Goal: Information Seeking & Learning: Find contact information

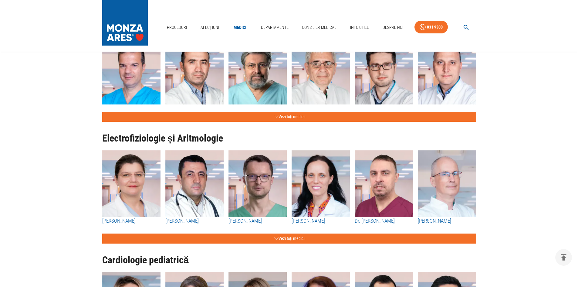
scroll to position [364, 0]
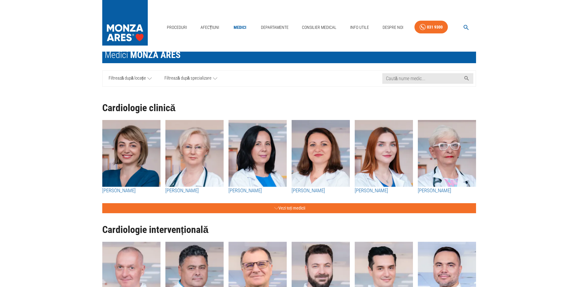
scroll to position [61, 0]
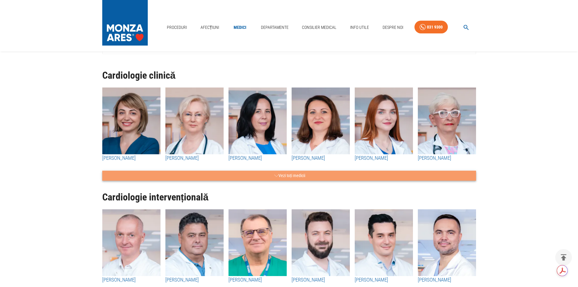
click at [288, 177] on button "Vezi toți medicii" at bounding box center [289, 175] width 374 height 10
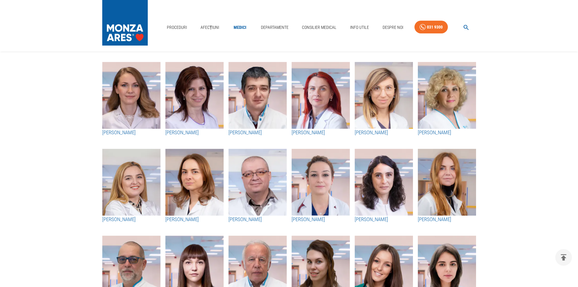
scroll to position [667, 0]
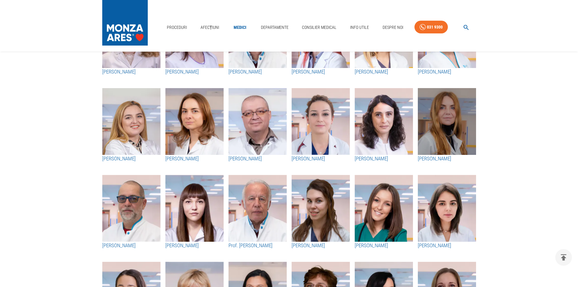
click at [439, 130] on img "button" at bounding box center [447, 121] width 58 height 67
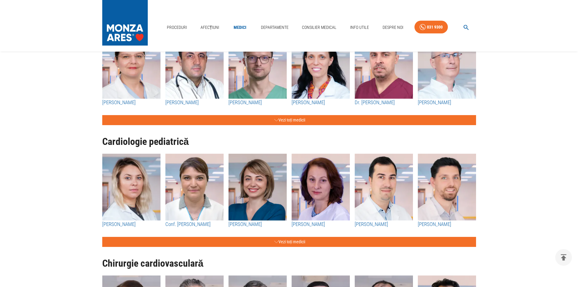
scroll to position [425, 0]
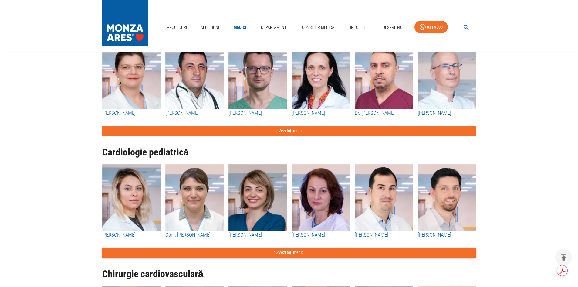
click at [278, 252] on button "Vezi toți medicii" at bounding box center [289, 252] width 374 height 10
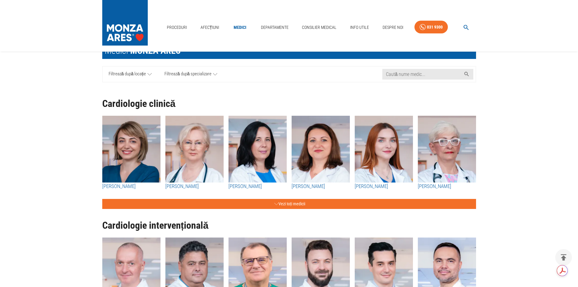
scroll to position [30, 0]
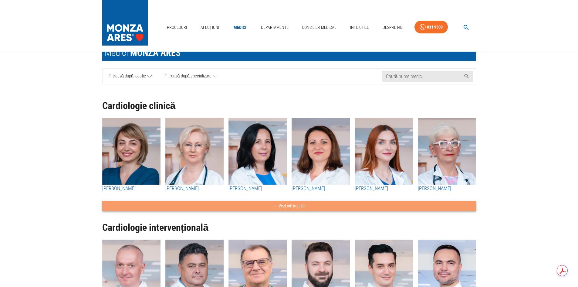
click at [288, 203] on button "Vezi toți medicii" at bounding box center [289, 206] width 374 height 10
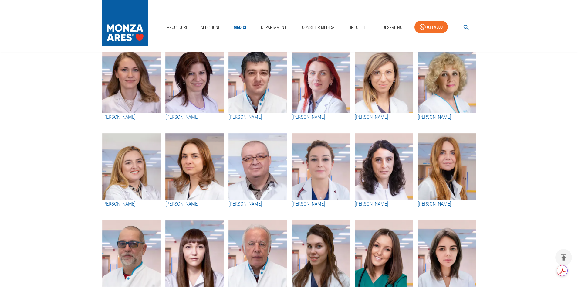
scroll to position [607, 0]
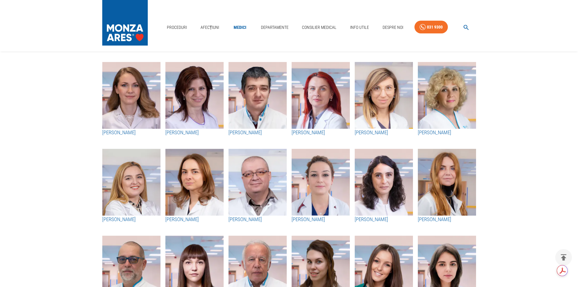
click at [177, 219] on h3 "[PERSON_NAME]" at bounding box center [194, 219] width 58 height 8
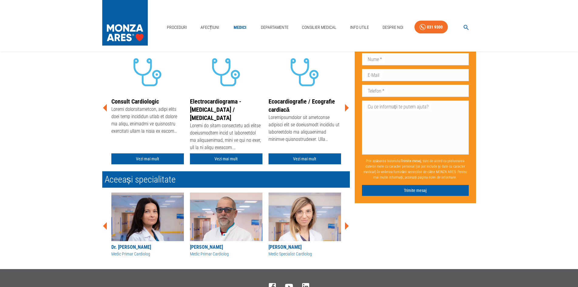
scroll to position [152, 0]
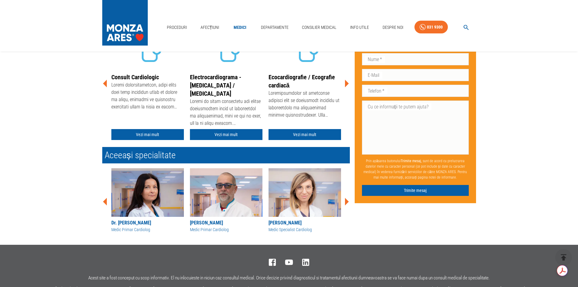
click at [347, 202] on icon at bounding box center [347, 202] width 4 height 8
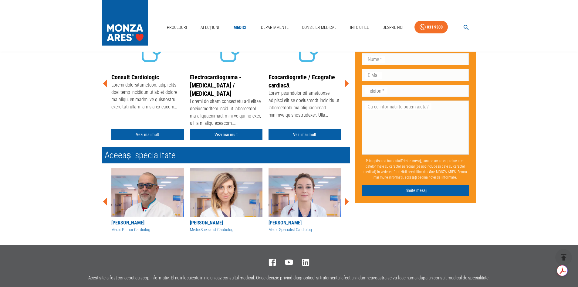
click at [347, 202] on icon at bounding box center [347, 202] width 4 height 8
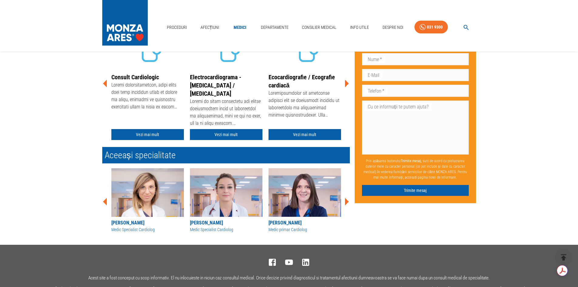
click at [347, 202] on icon at bounding box center [347, 202] width 4 height 8
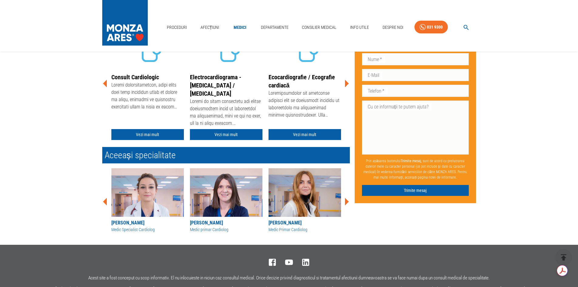
click at [347, 202] on icon at bounding box center [347, 202] width 4 height 8
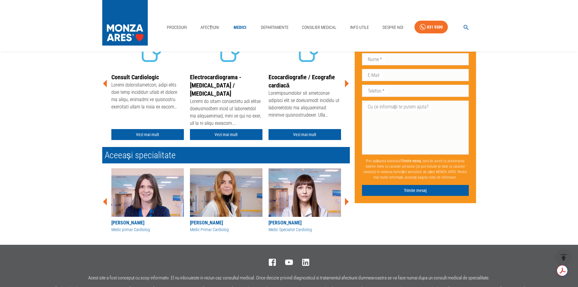
click at [105, 202] on icon at bounding box center [105, 202] width 4 height 8
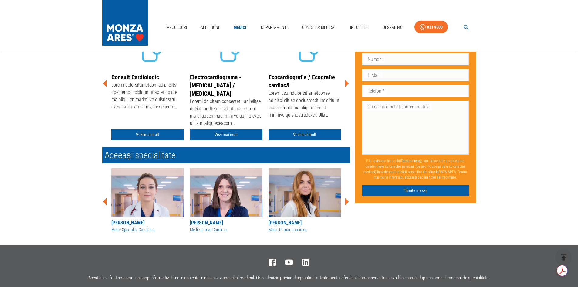
click at [346, 202] on icon at bounding box center [347, 202] width 4 height 8
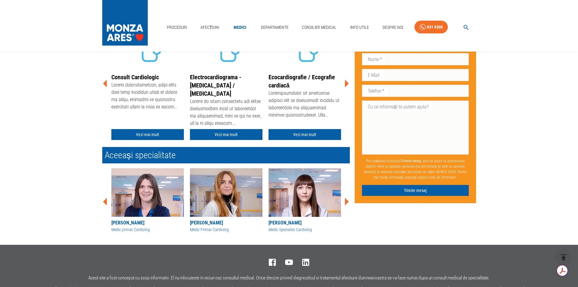
click at [346, 202] on icon at bounding box center [347, 202] width 4 height 8
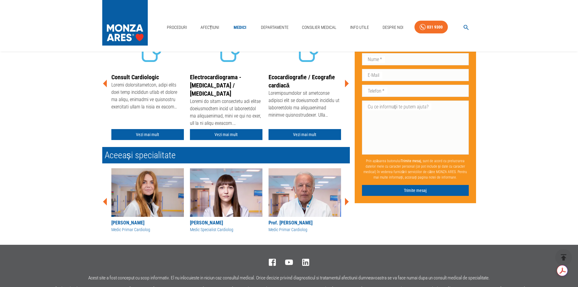
click at [346, 202] on icon at bounding box center [347, 202] width 4 height 8
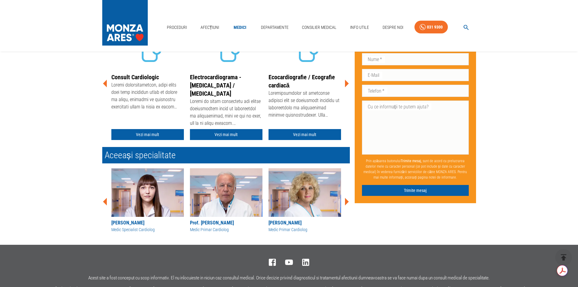
click at [346, 202] on icon at bounding box center [347, 202] width 4 height 8
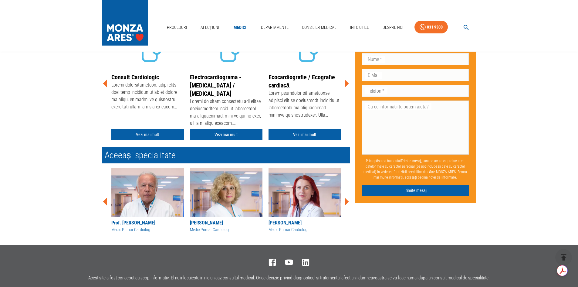
click at [346, 202] on icon at bounding box center [347, 202] width 4 height 8
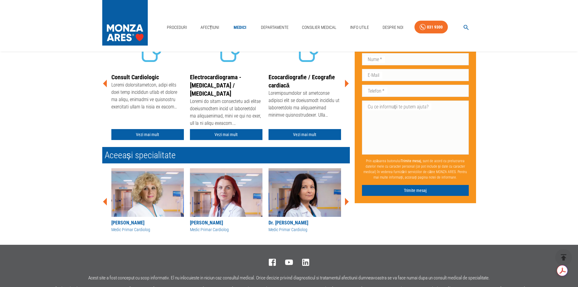
click at [346, 202] on icon at bounding box center [347, 202] width 4 height 8
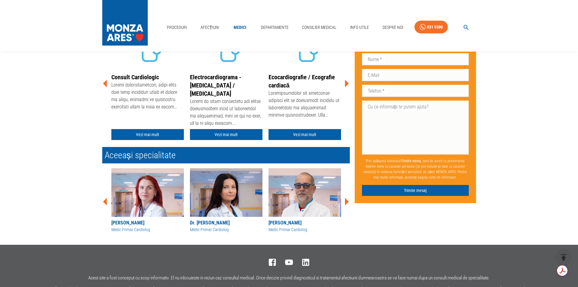
click at [346, 202] on icon at bounding box center [347, 202] width 4 height 8
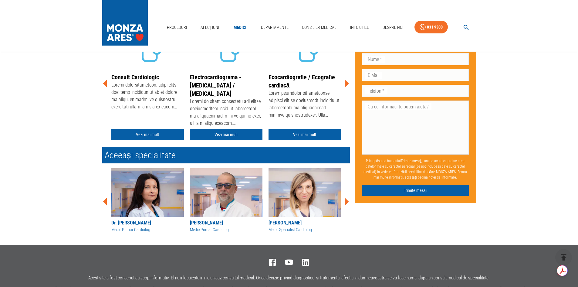
click at [346, 202] on icon at bounding box center [347, 202] width 4 height 8
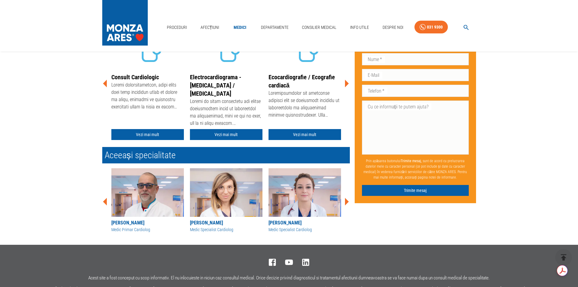
click at [346, 202] on icon at bounding box center [347, 202] width 4 height 8
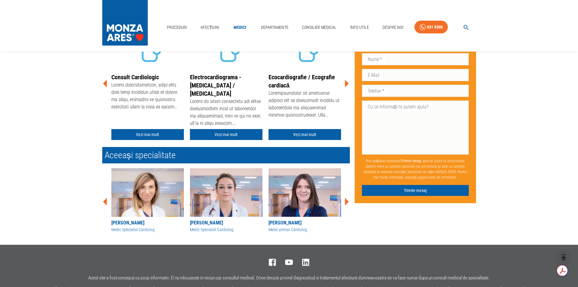
click at [346, 202] on icon at bounding box center [347, 202] width 4 height 8
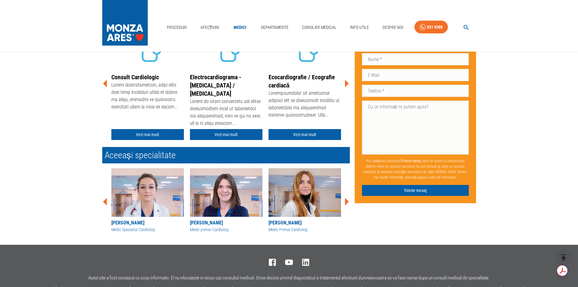
click at [346, 202] on icon at bounding box center [347, 202] width 4 height 8
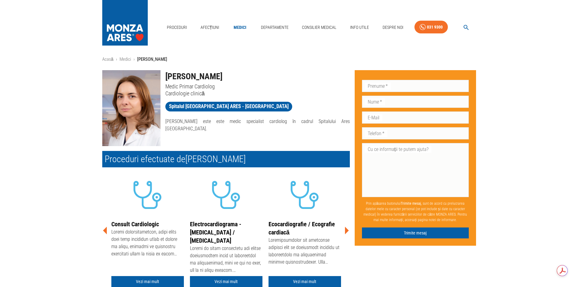
scroll to position [0, 0]
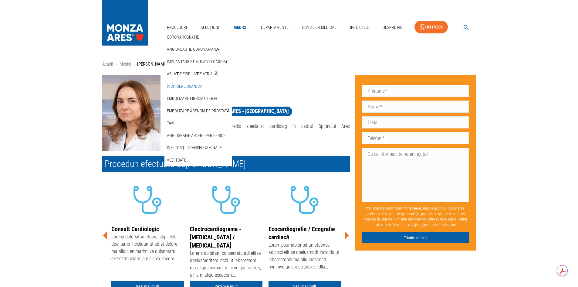
click at [186, 86] on link "Închidere DSA/DSV" at bounding box center [185, 86] width 38 height 10
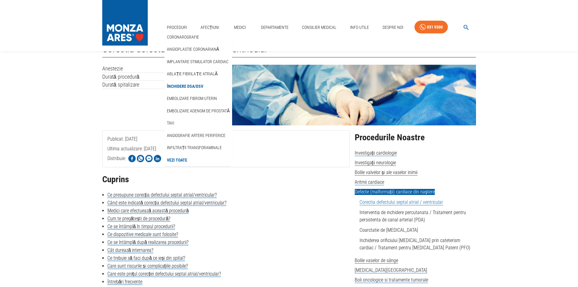
scroll to position [30, 0]
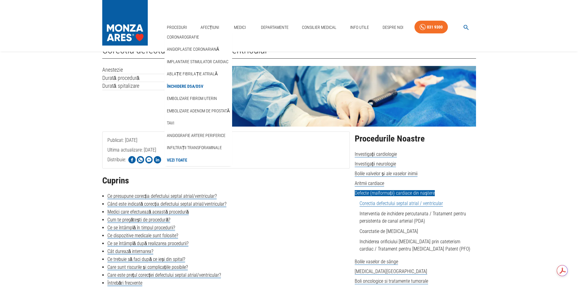
click at [160, 204] on link "Când este indicată corecția defectului septal atrial/ventricular?" at bounding box center [166, 204] width 119 height 6
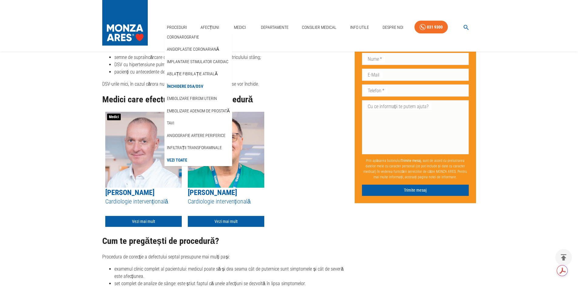
scroll to position [1132, 0]
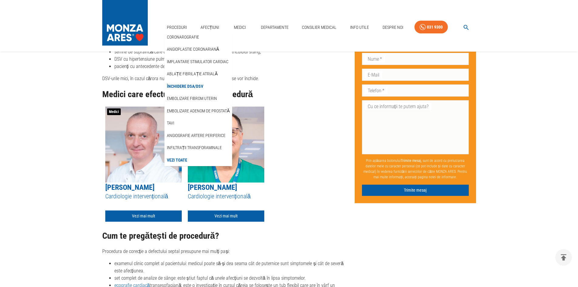
scroll to position [859, 0]
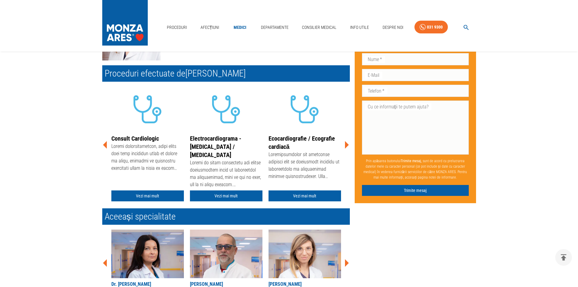
scroll to position [91, 0]
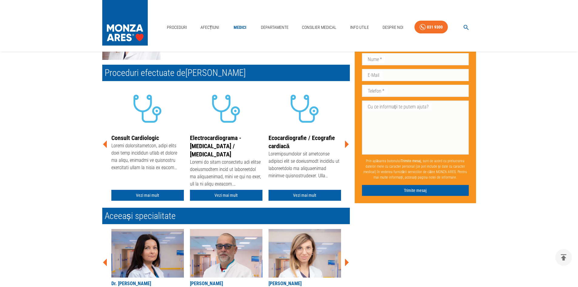
click at [345, 146] on icon at bounding box center [346, 144] width 18 height 18
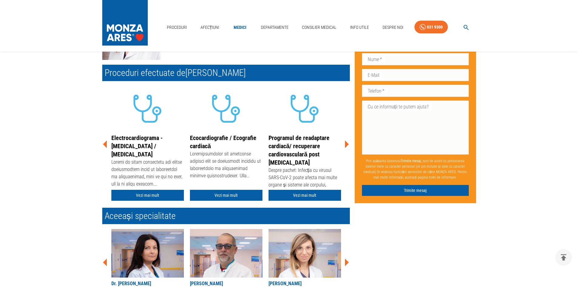
click at [345, 146] on icon at bounding box center [346, 144] width 18 height 18
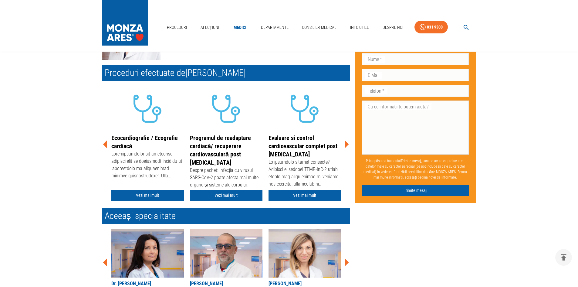
click at [345, 146] on icon at bounding box center [346, 144] width 18 height 18
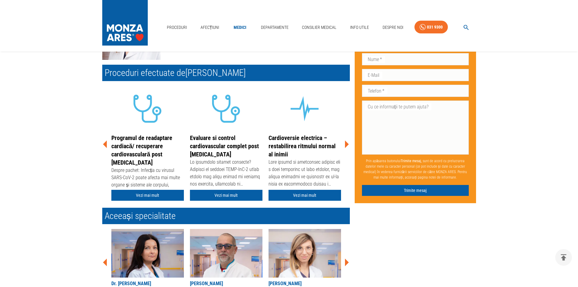
click at [345, 146] on icon at bounding box center [346, 144] width 18 height 18
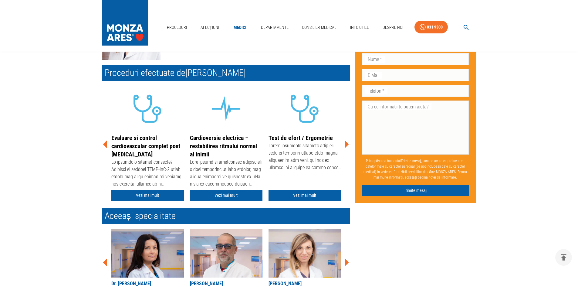
click at [345, 146] on icon at bounding box center [346, 144] width 18 height 18
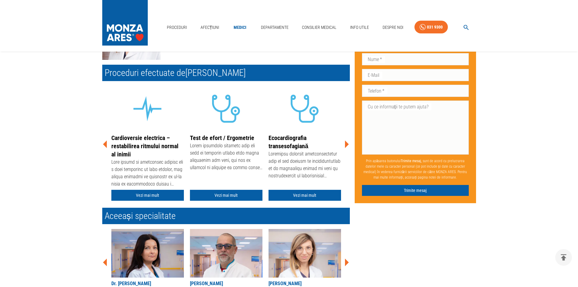
click at [345, 146] on icon at bounding box center [346, 144] width 18 height 18
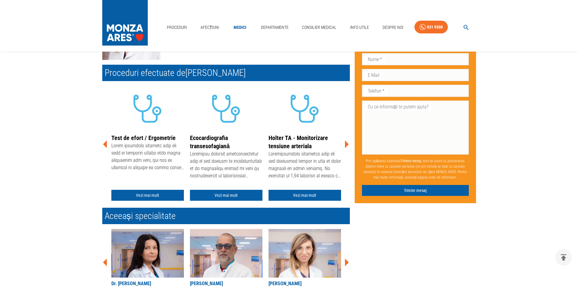
click at [345, 146] on icon at bounding box center [346, 144] width 18 height 18
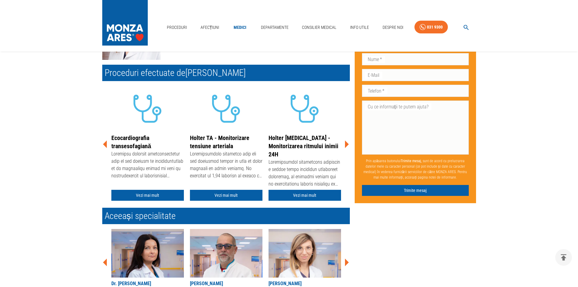
click at [345, 146] on icon at bounding box center [346, 144] width 18 height 18
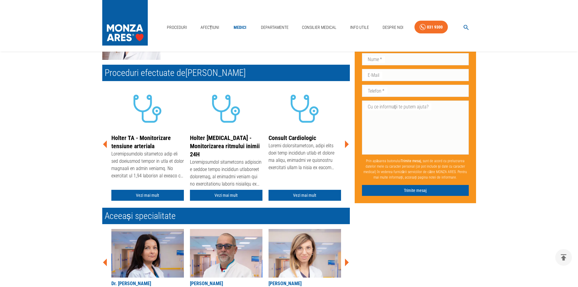
click at [345, 146] on icon at bounding box center [346, 144] width 18 height 18
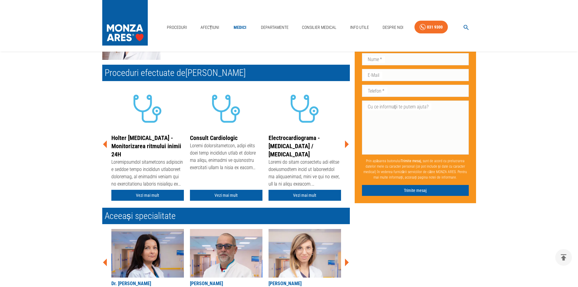
click at [345, 146] on icon at bounding box center [346, 144] width 18 height 18
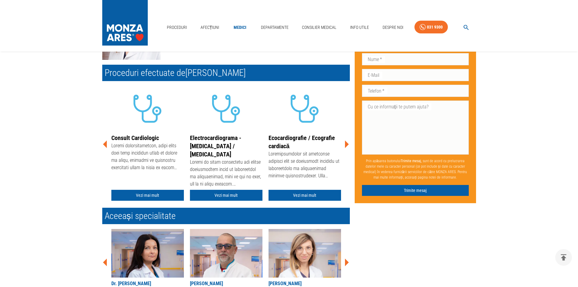
click at [345, 146] on icon at bounding box center [346, 144] width 18 height 18
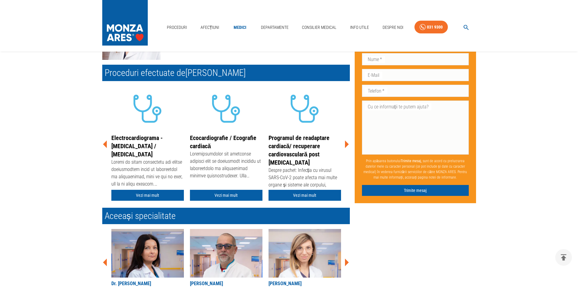
click at [345, 146] on icon at bounding box center [346, 144] width 18 height 18
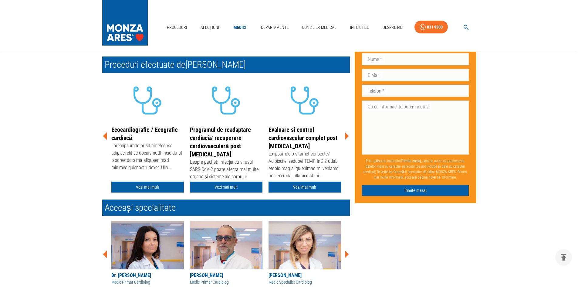
scroll to position [121, 0]
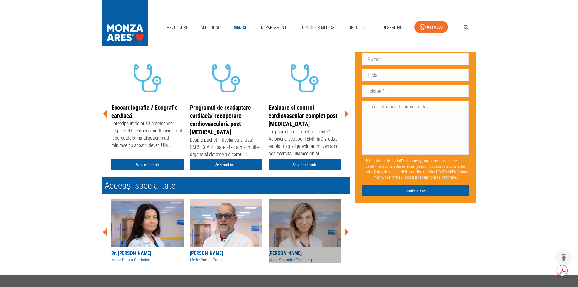
click at [290, 224] on img at bounding box center [304, 222] width 73 height 49
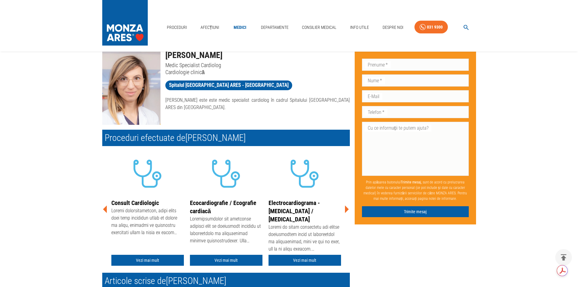
scroll to position [61, 0]
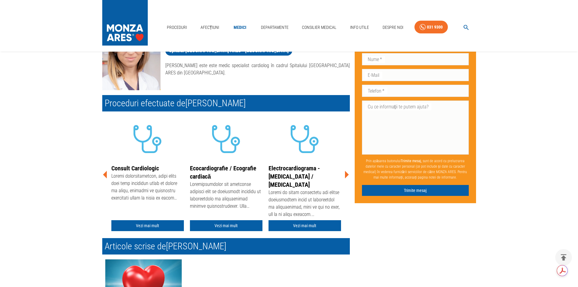
click at [345, 174] on icon at bounding box center [346, 174] width 18 height 18
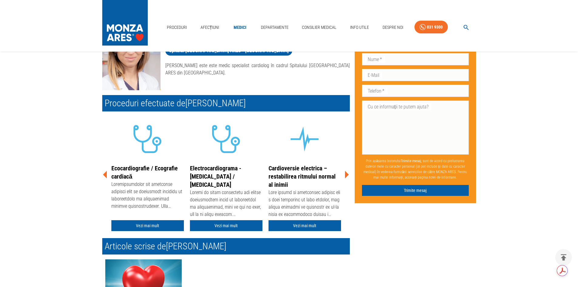
click at [345, 174] on icon at bounding box center [346, 174] width 18 height 18
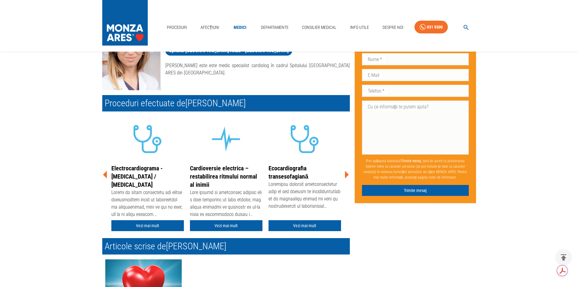
click at [345, 174] on icon at bounding box center [346, 174] width 18 height 18
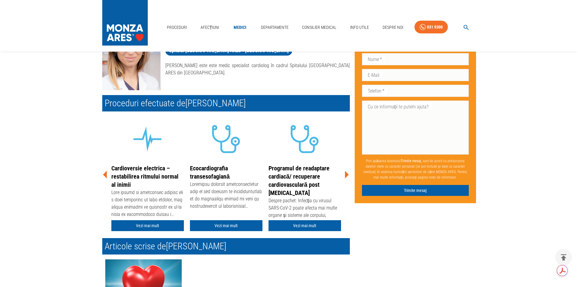
click at [345, 174] on icon at bounding box center [346, 174] width 18 height 18
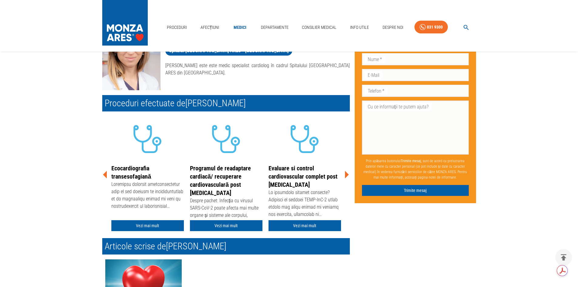
click at [345, 174] on icon at bounding box center [346, 174] width 18 height 18
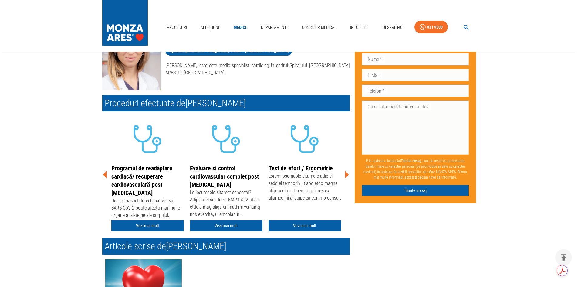
click at [345, 174] on icon at bounding box center [346, 174] width 18 height 18
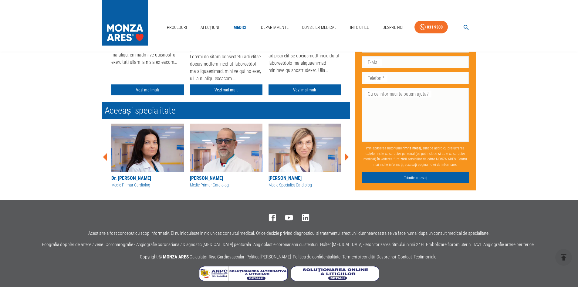
scroll to position [202, 0]
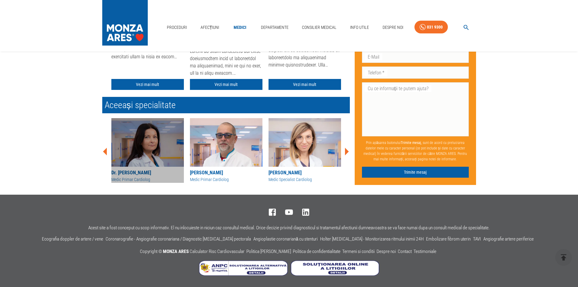
click at [137, 129] on img at bounding box center [147, 142] width 73 height 49
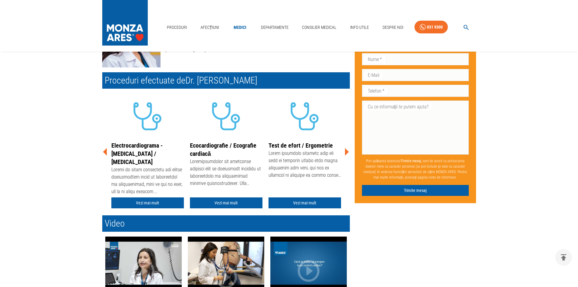
scroll to position [91, 0]
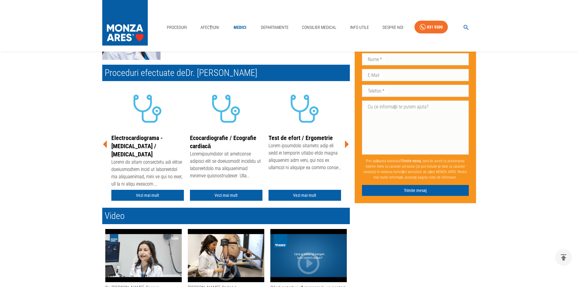
click at [346, 143] on icon at bounding box center [347, 144] width 4 height 8
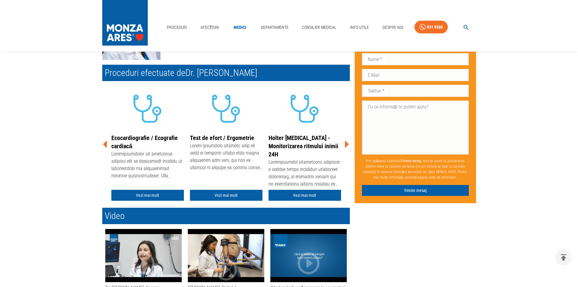
click at [346, 143] on icon at bounding box center [347, 144] width 4 height 8
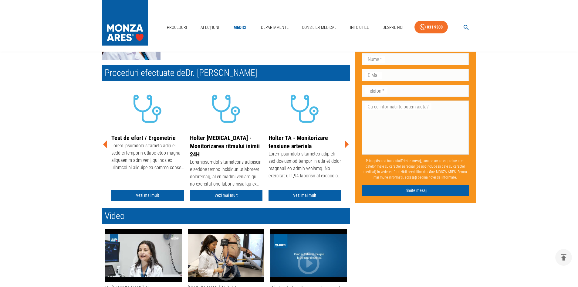
click at [346, 143] on icon at bounding box center [347, 144] width 4 height 8
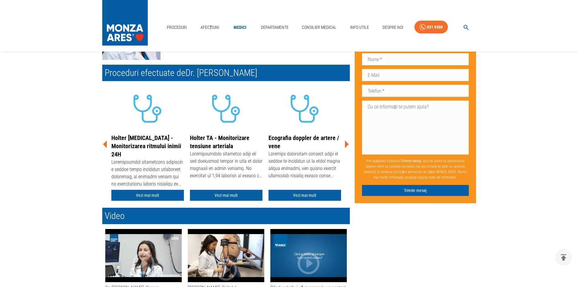
click at [347, 144] on icon at bounding box center [347, 144] width 4 height 8
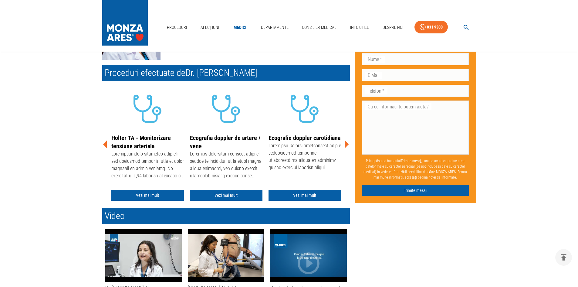
click at [347, 144] on icon at bounding box center [347, 144] width 4 height 8
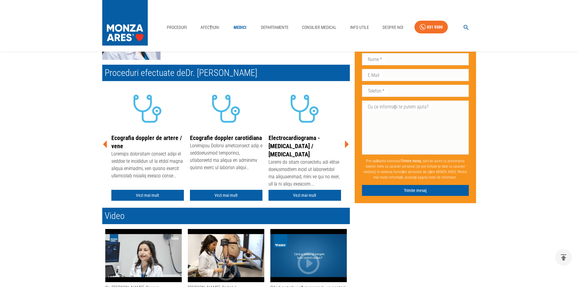
click at [347, 144] on icon at bounding box center [347, 144] width 4 height 8
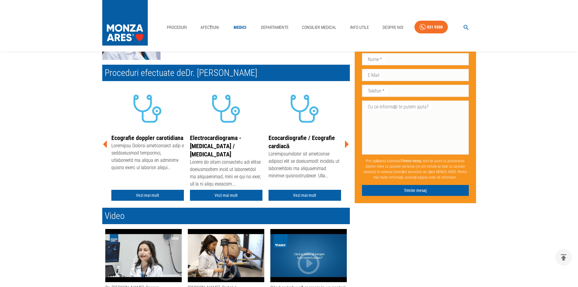
click at [347, 144] on icon at bounding box center [347, 144] width 4 height 8
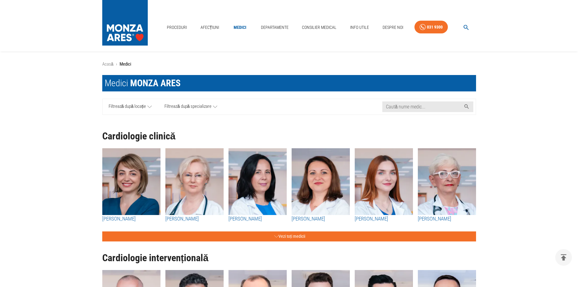
scroll to position [607, 0]
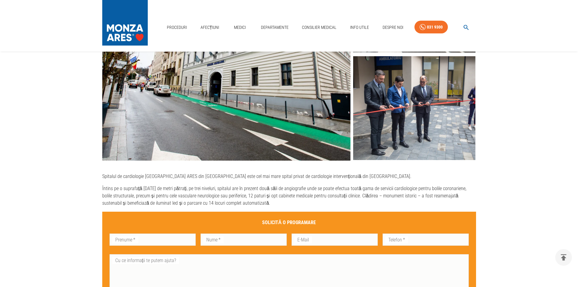
scroll to position [121, 0]
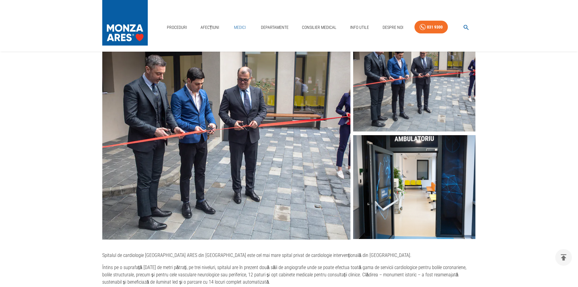
click at [234, 27] on link "Medici" at bounding box center [239, 27] width 19 height 12
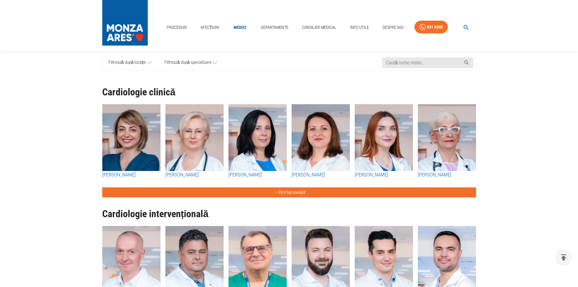
scroll to position [91, 0]
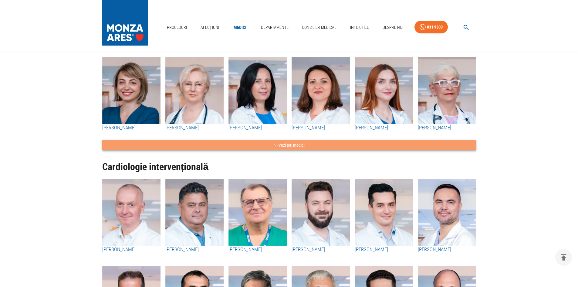
click at [290, 144] on button "Vezi toți medicii" at bounding box center [289, 145] width 374 height 10
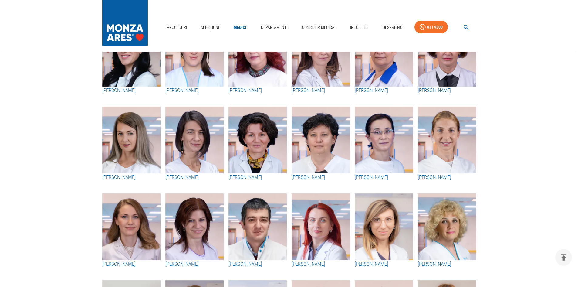
scroll to position [485, 0]
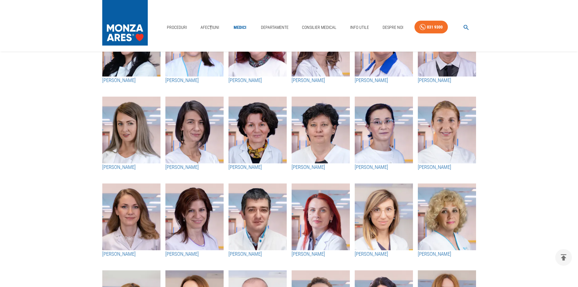
click at [114, 168] on h3 "[PERSON_NAME]" at bounding box center [131, 167] width 58 height 8
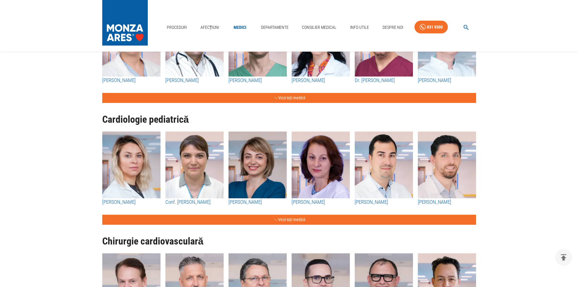
scroll to position [455, 0]
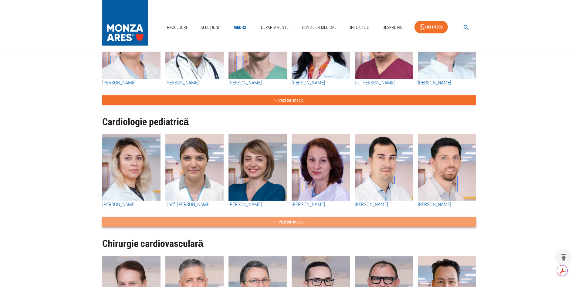
click at [285, 223] on button "Vezi toți medicii" at bounding box center [289, 222] width 374 height 10
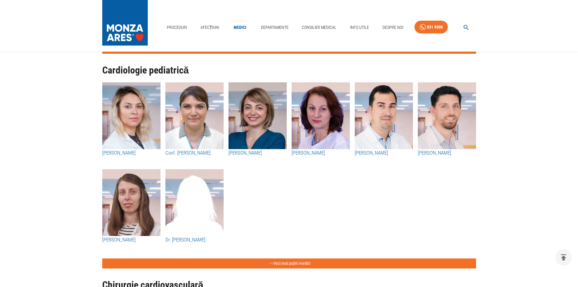
scroll to position [485, 0]
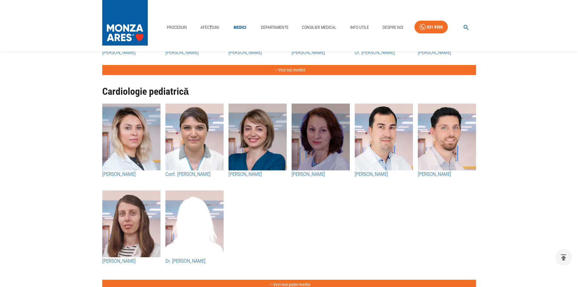
click at [318, 142] on img "button" at bounding box center [321, 136] width 58 height 67
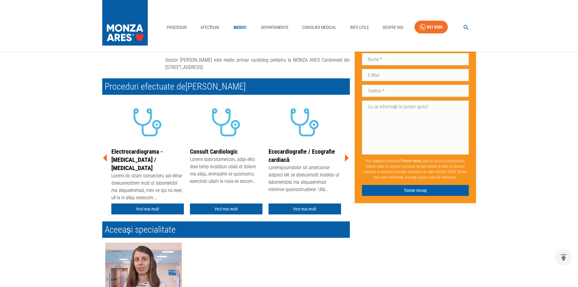
scroll to position [91, 0]
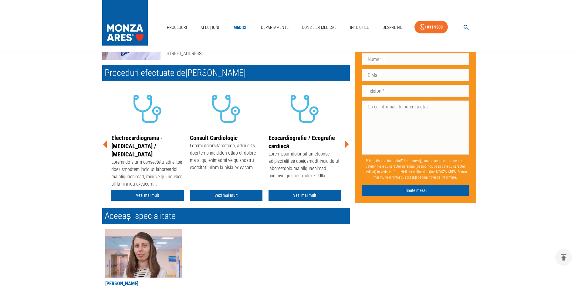
click at [347, 146] on icon at bounding box center [347, 144] width 4 height 8
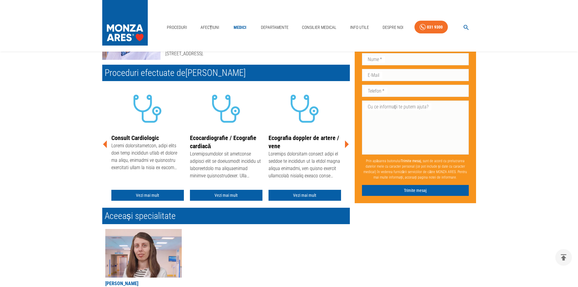
click at [347, 146] on icon at bounding box center [347, 144] width 4 height 8
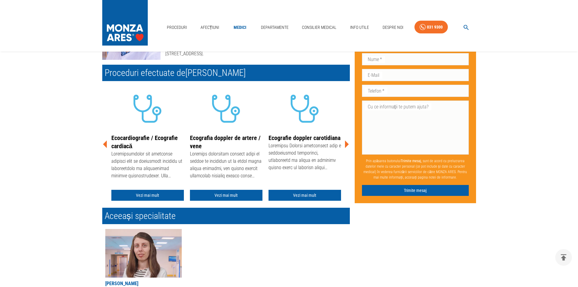
click at [347, 146] on icon at bounding box center [347, 144] width 4 height 8
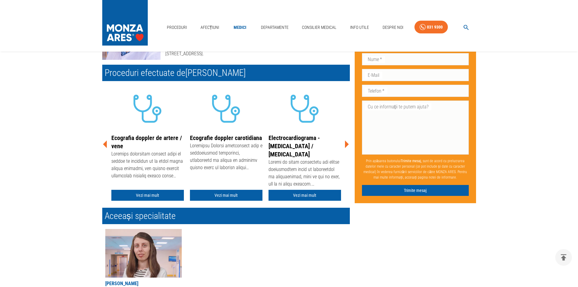
click at [347, 146] on icon at bounding box center [347, 144] width 4 height 8
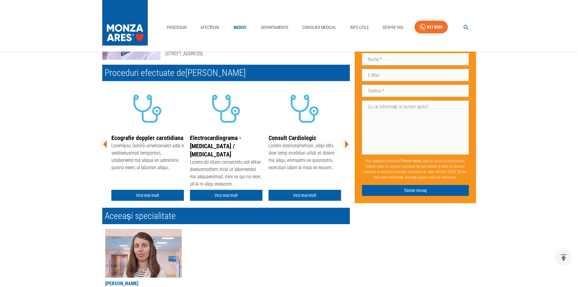
click at [347, 146] on icon at bounding box center [347, 144] width 4 height 8
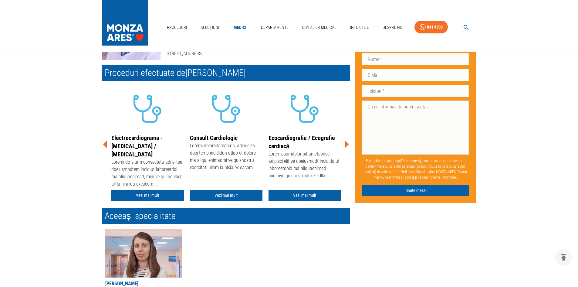
click at [347, 146] on icon at bounding box center [347, 144] width 4 height 8
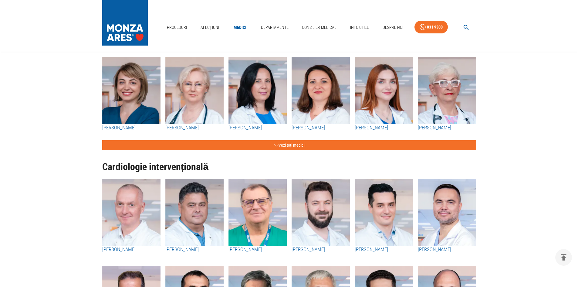
scroll to position [485, 0]
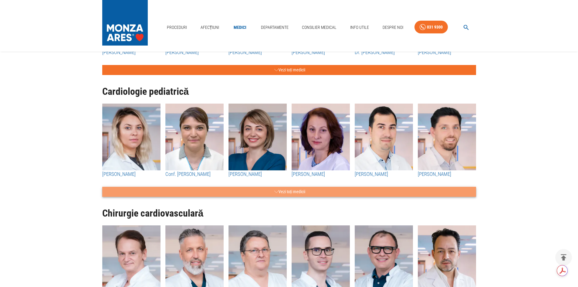
click at [283, 193] on button "Vezi toți medicii" at bounding box center [289, 192] width 374 height 10
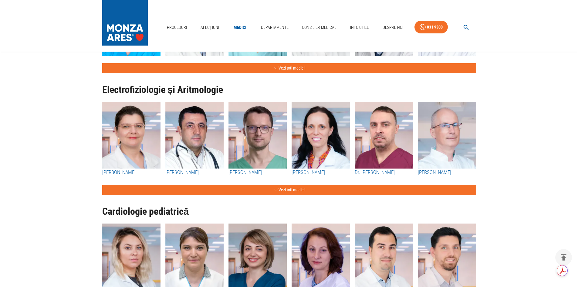
scroll to position [364, 0]
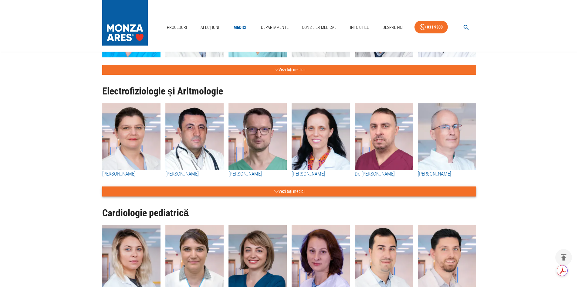
click at [288, 190] on button "Vezi toți medicii" at bounding box center [289, 191] width 374 height 10
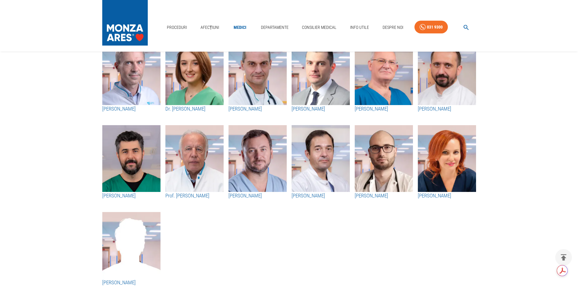
scroll to position [485, 0]
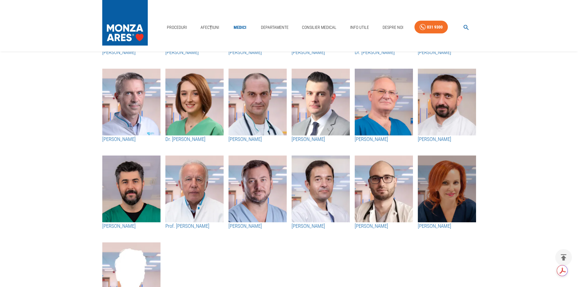
click at [444, 194] on img "button" at bounding box center [447, 188] width 58 height 67
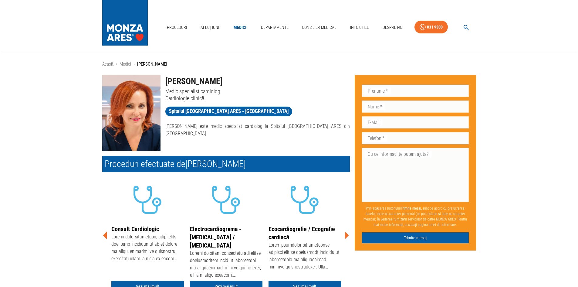
scroll to position [61, 0]
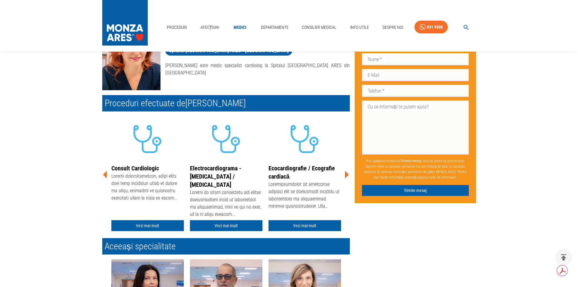
click at [347, 176] on icon at bounding box center [347, 175] width 4 height 8
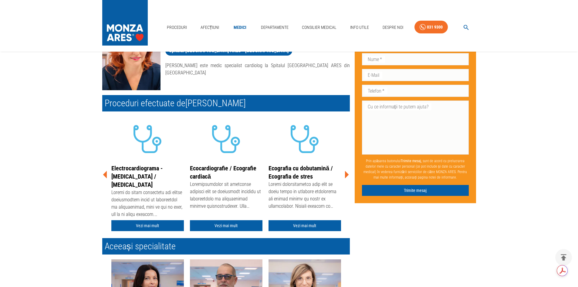
click at [347, 176] on icon at bounding box center [347, 175] width 4 height 8
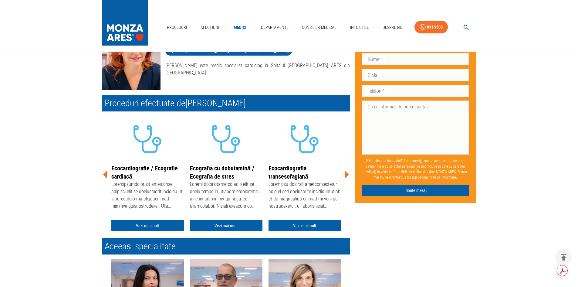
click at [347, 176] on icon at bounding box center [347, 175] width 4 height 8
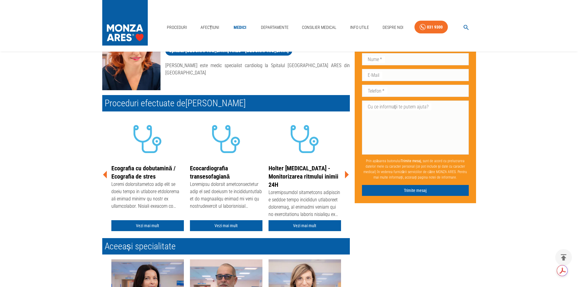
click at [347, 176] on icon at bounding box center [347, 175] width 4 height 8
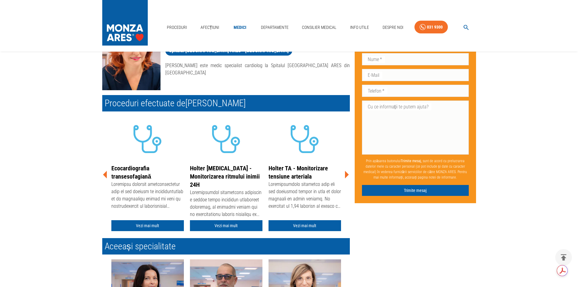
click at [347, 176] on icon at bounding box center [347, 175] width 4 height 8
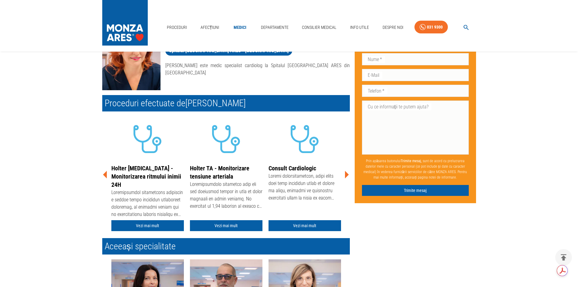
click at [347, 176] on icon at bounding box center [347, 175] width 4 height 8
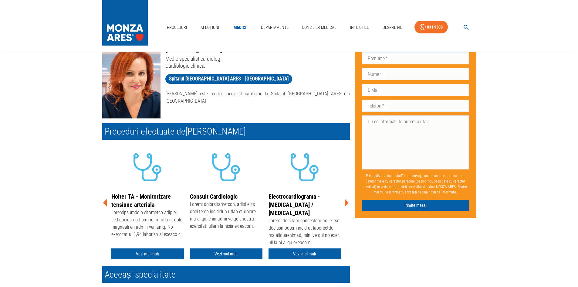
scroll to position [0, 0]
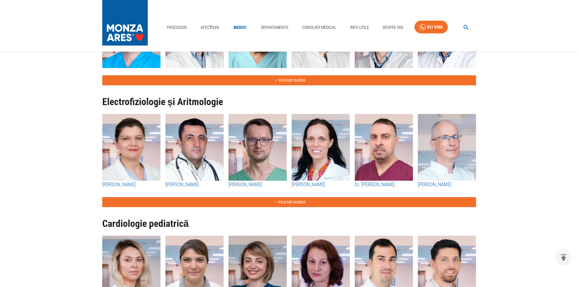
scroll to position [334, 0]
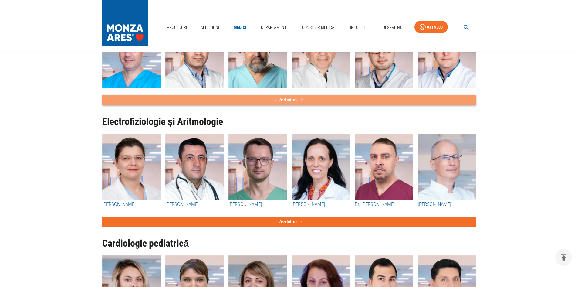
click at [289, 100] on button "Vezi toți medicii" at bounding box center [289, 100] width 374 height 10
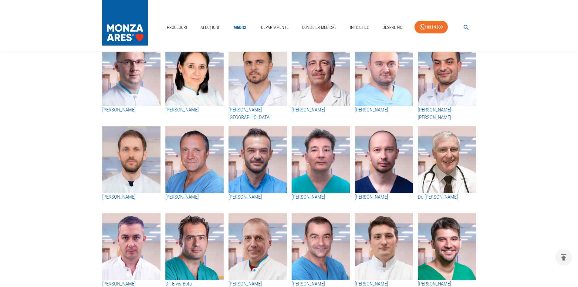
scroll to position [394, 0]
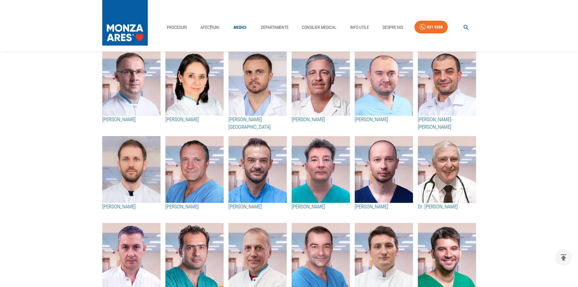
click at [437, 118] on h3 "[PERSON_NAME]-[PERSON_NAME]" at bounding box center [447, 123] width 58 height 15
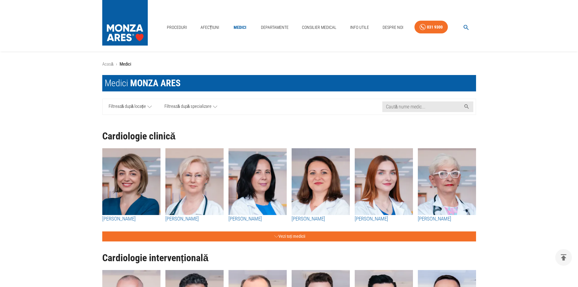
scroll to position [394, 0]
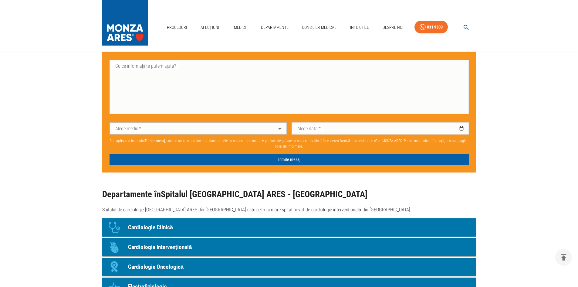
scroll to position [121, 0]
